Goal: Find specific page/section: Find specific page/section

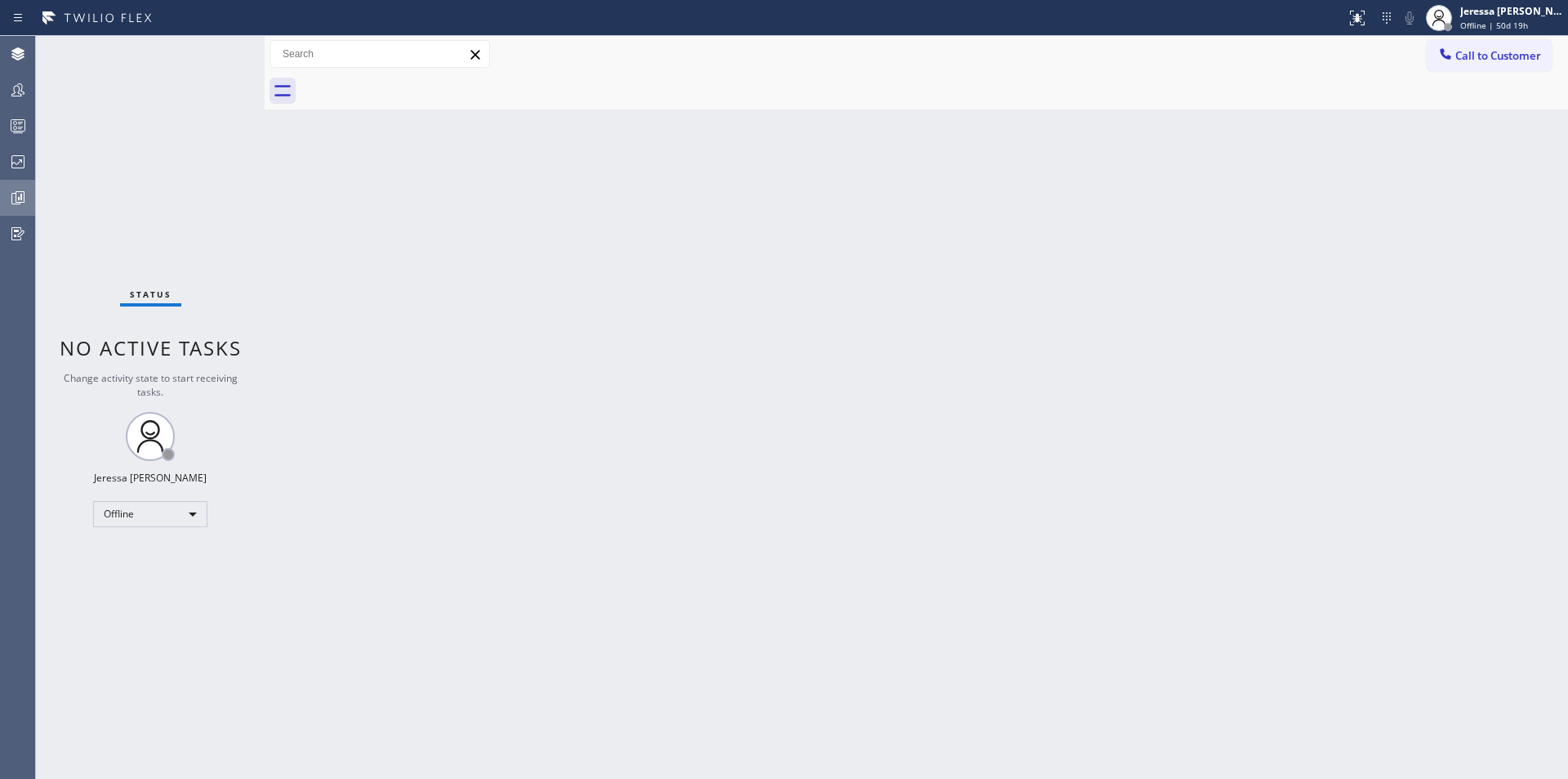
click at [19, 204] on icon at bounding box center [18, 198] width 12 height 13
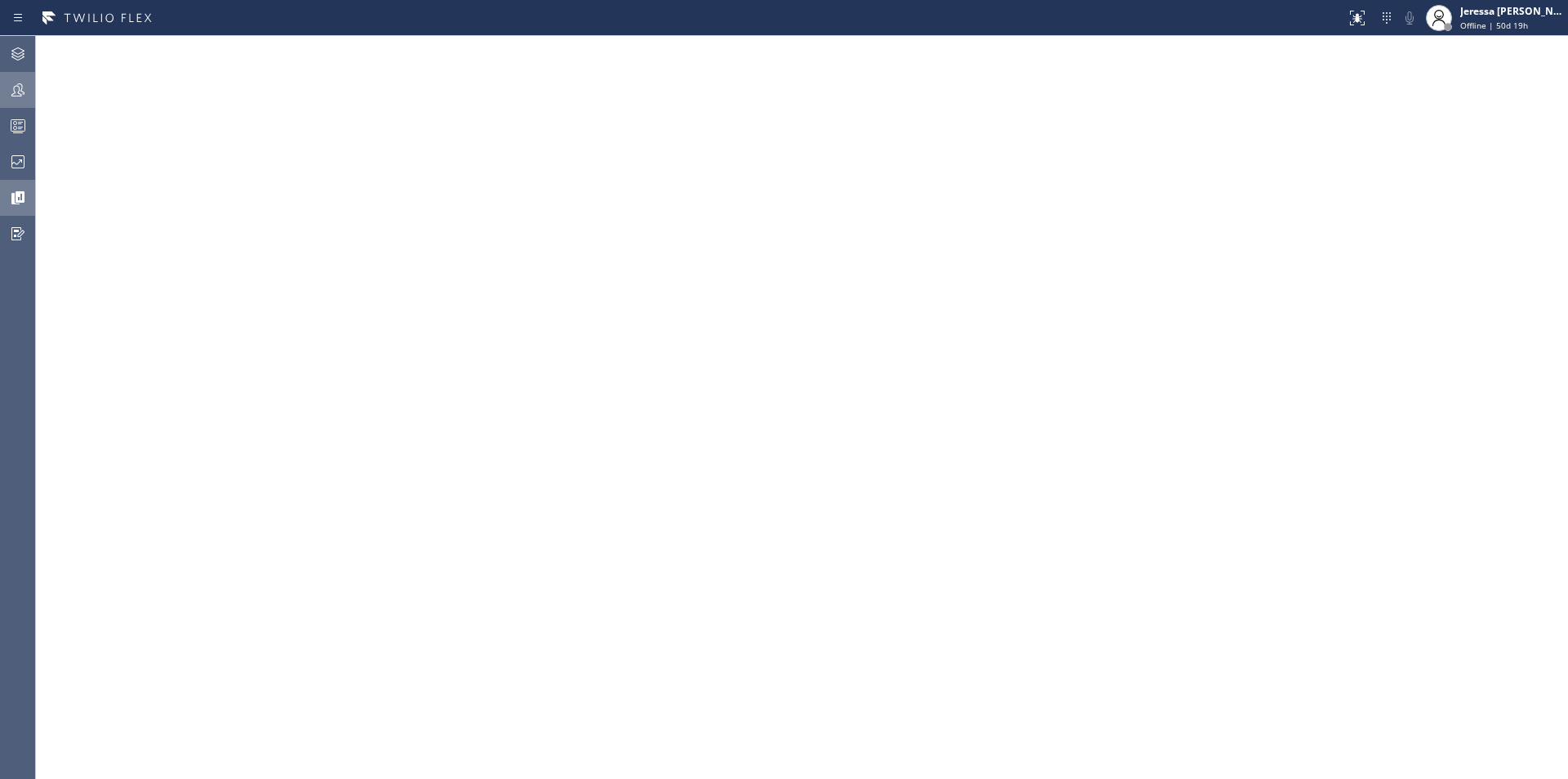
click at [14, 90] on icon at bounding box center [17, 89] width 19 height 19
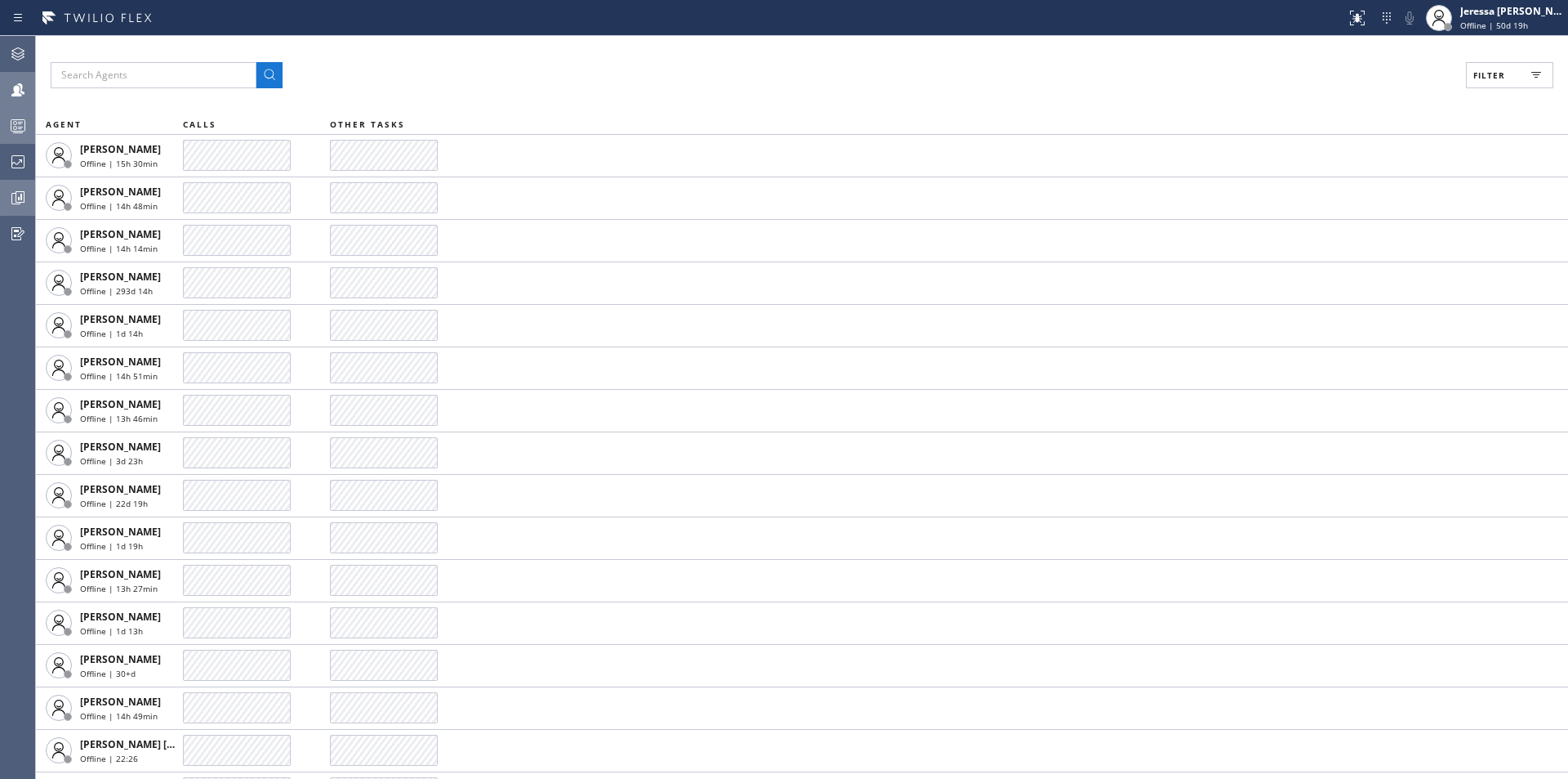
click at [16, 128] on circle at bounding box center [14, 128] width 3 height 3
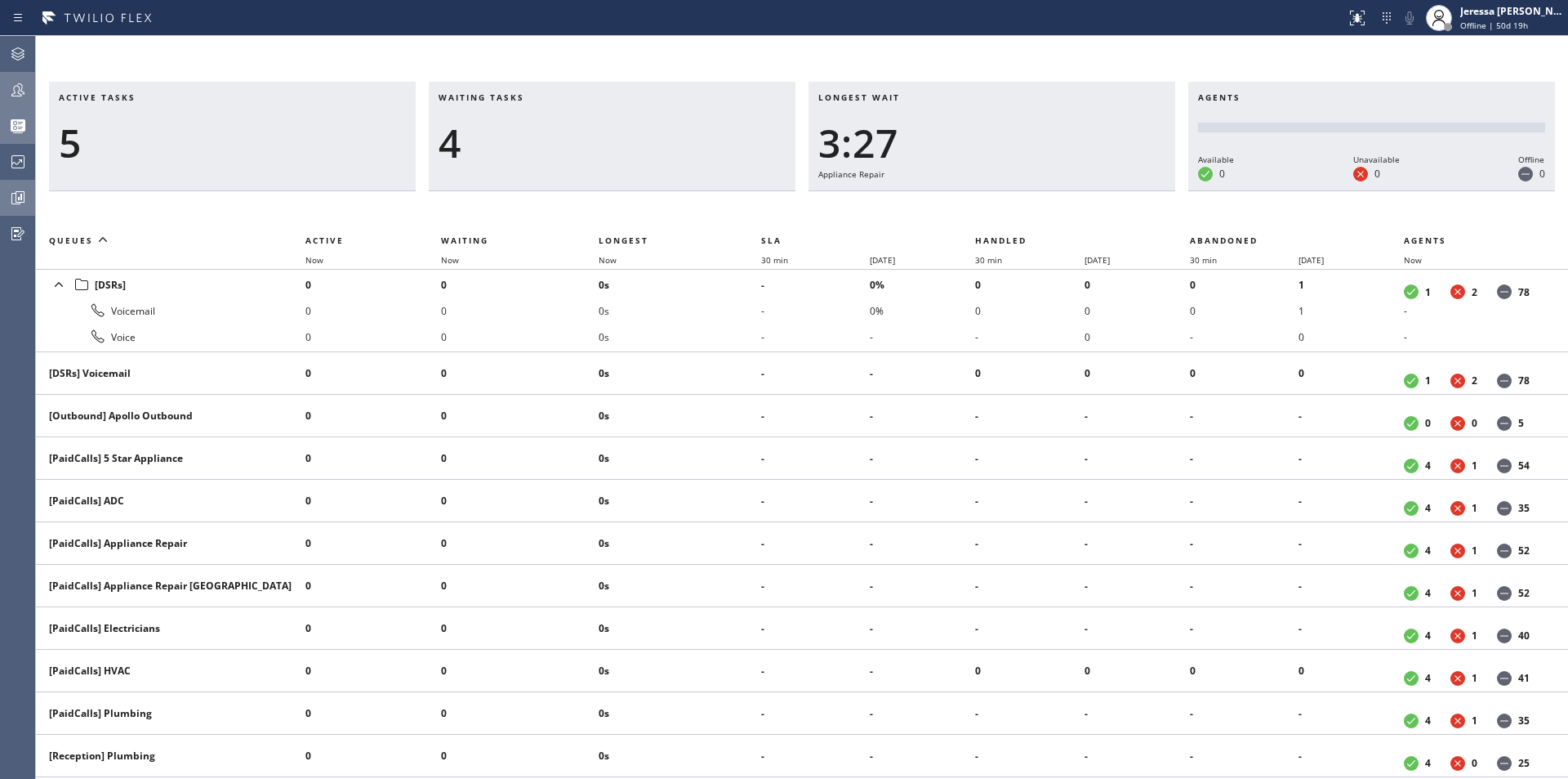
click at [18, 84] on icon at bounding box center [17, 89] width 19 height 19
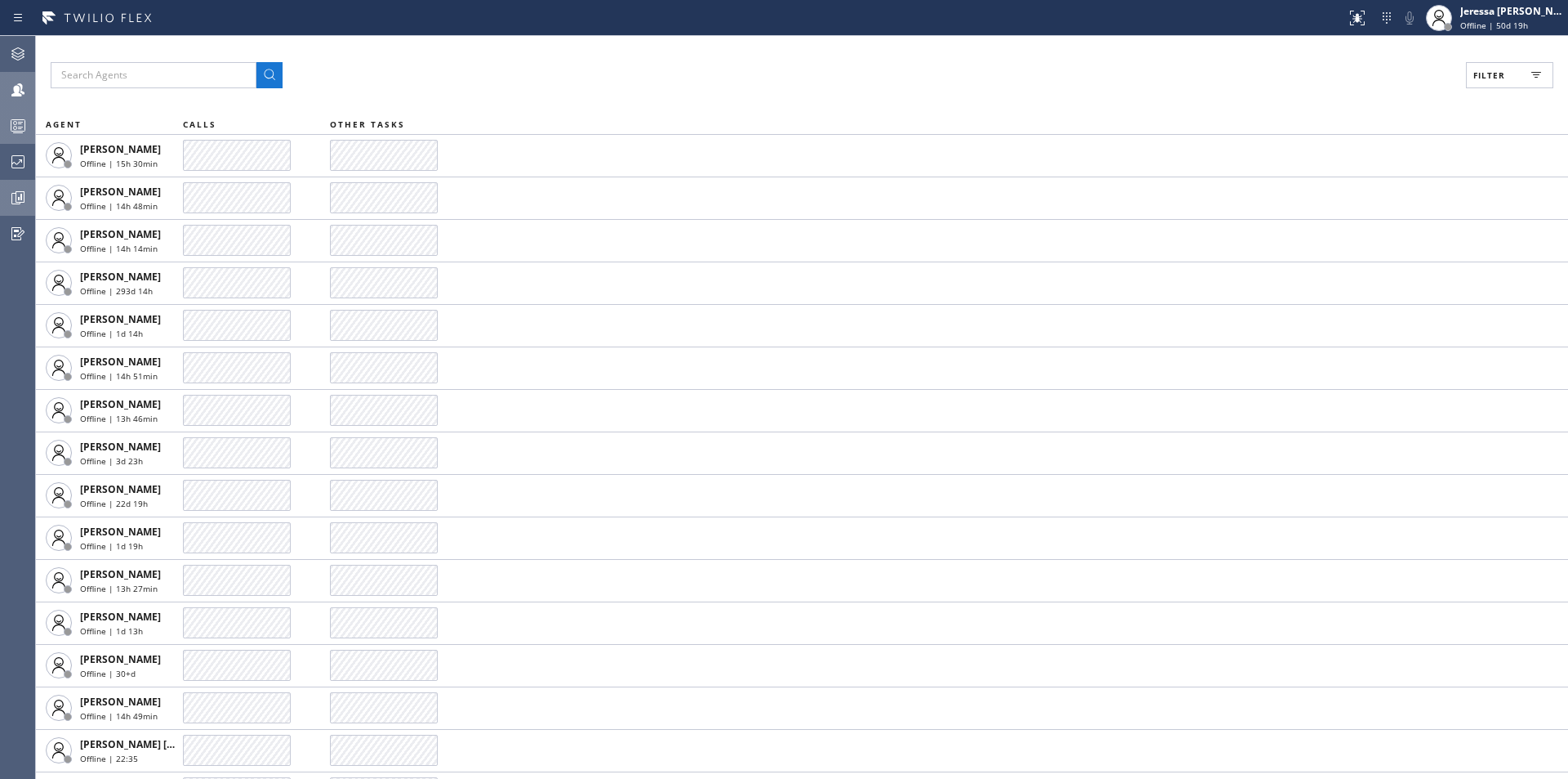
click at [1516, 78] on button "Filter" at bounding box center [1509, 75] width 87 height 26
click at [1371, 197] on label "Available" at bounding box center [1447, 193] width 214 height 13
click at [1340, 197] on input "Available" at bounding box center [1331, 192] width 19 height 19
checkbox input "true"
click at [1459, 88] on span "Apply" at bounding box center [1468, 93] width 34 height 12
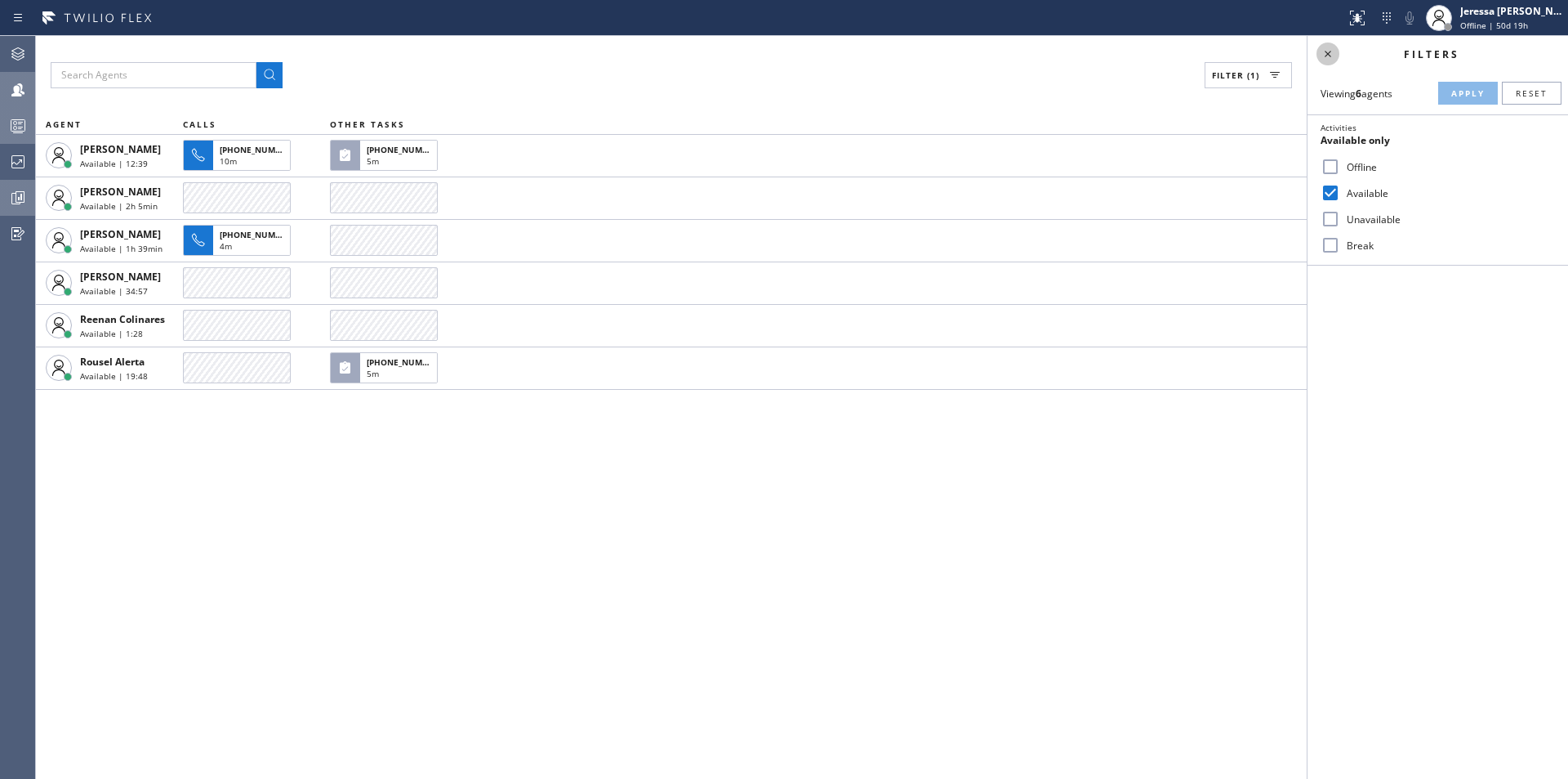
click at [1326, 55] on icon at bounding box center [1328, 54] width 19 height 19
